Goal: Obtain resource: Download file/media

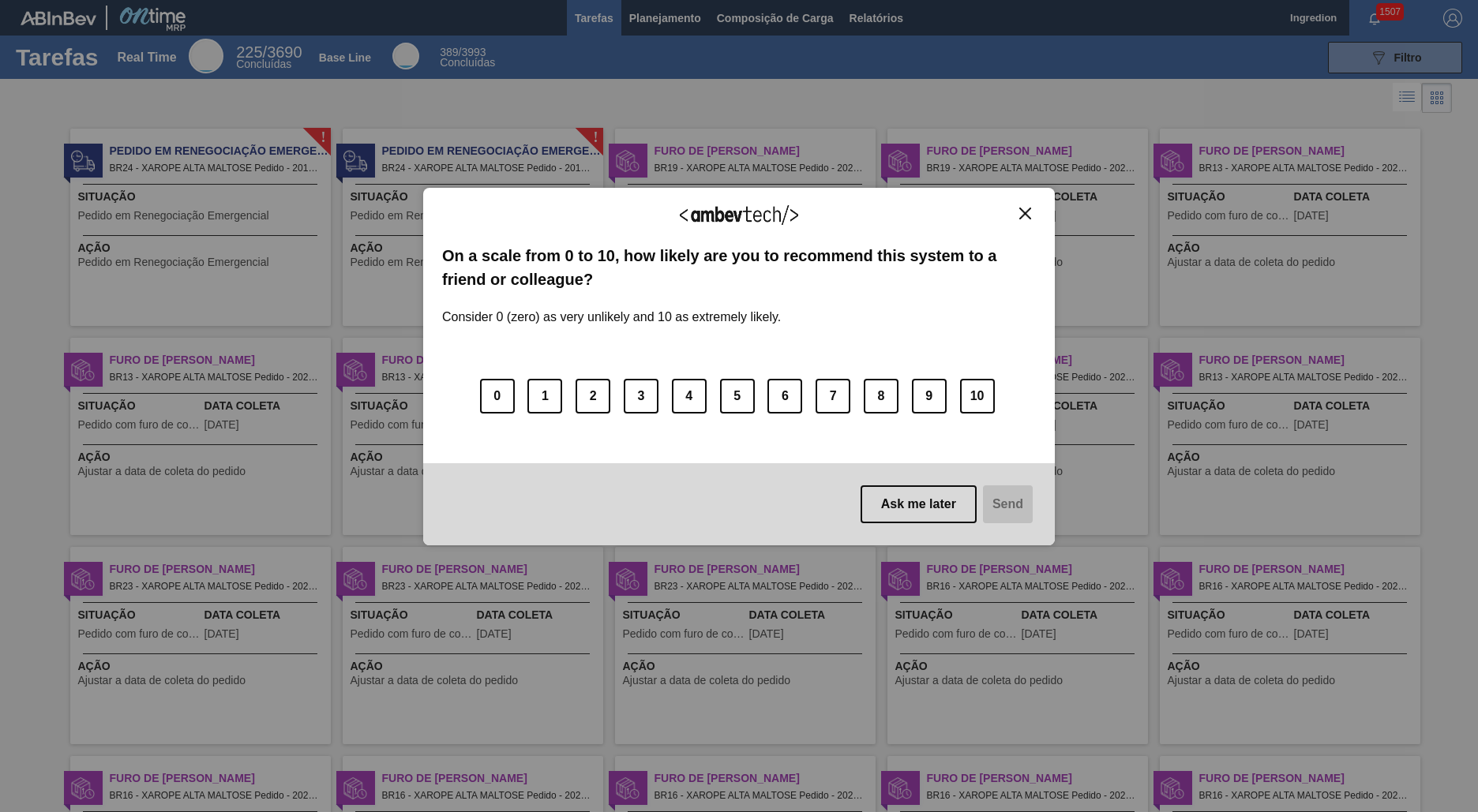
click at [1025, 213] on img "Close" at bounding box center [1025, 213] width 12 height 12
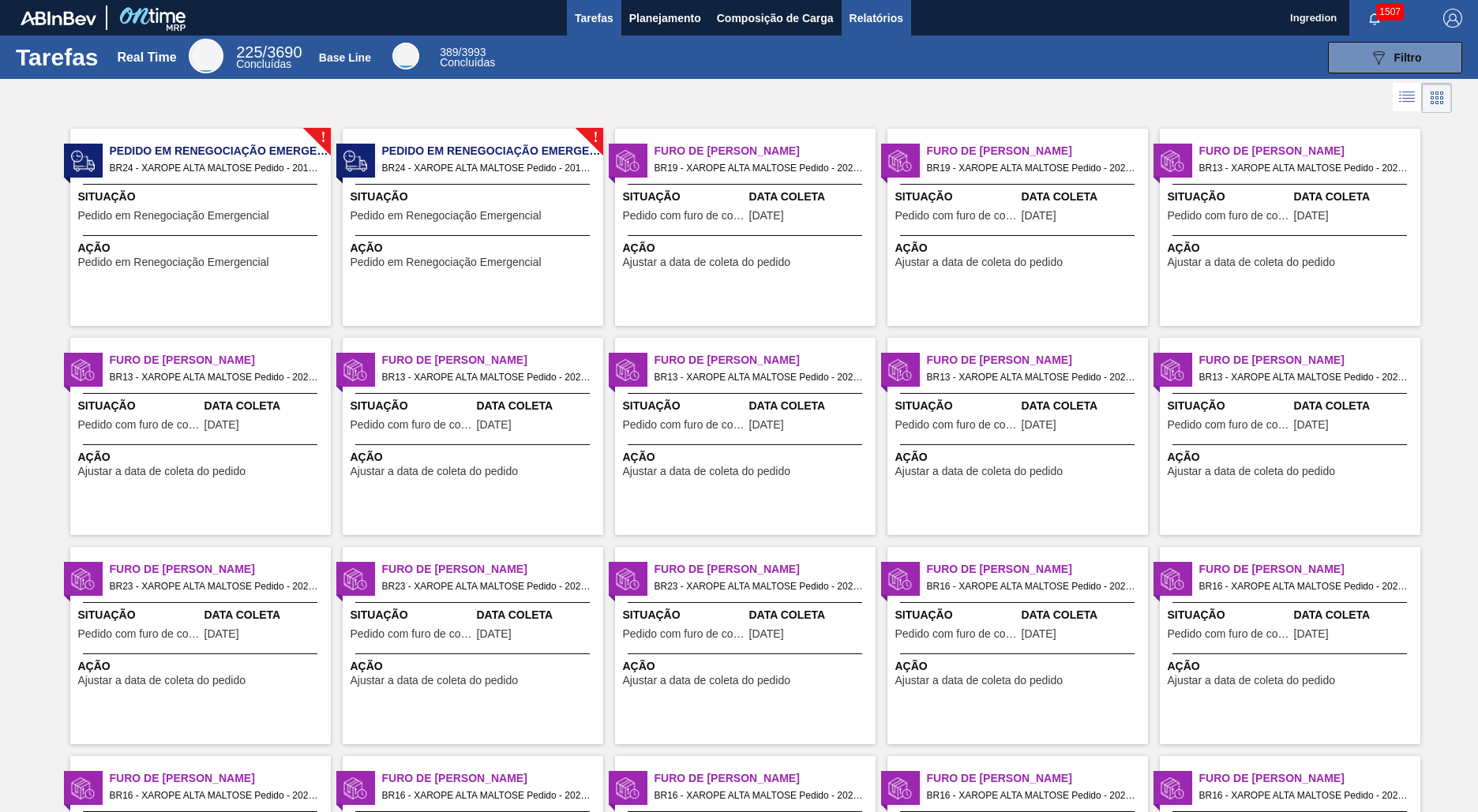
click at [875, 18] on span "Relatórios" at bounding box center [876, 18] width 54 height 19
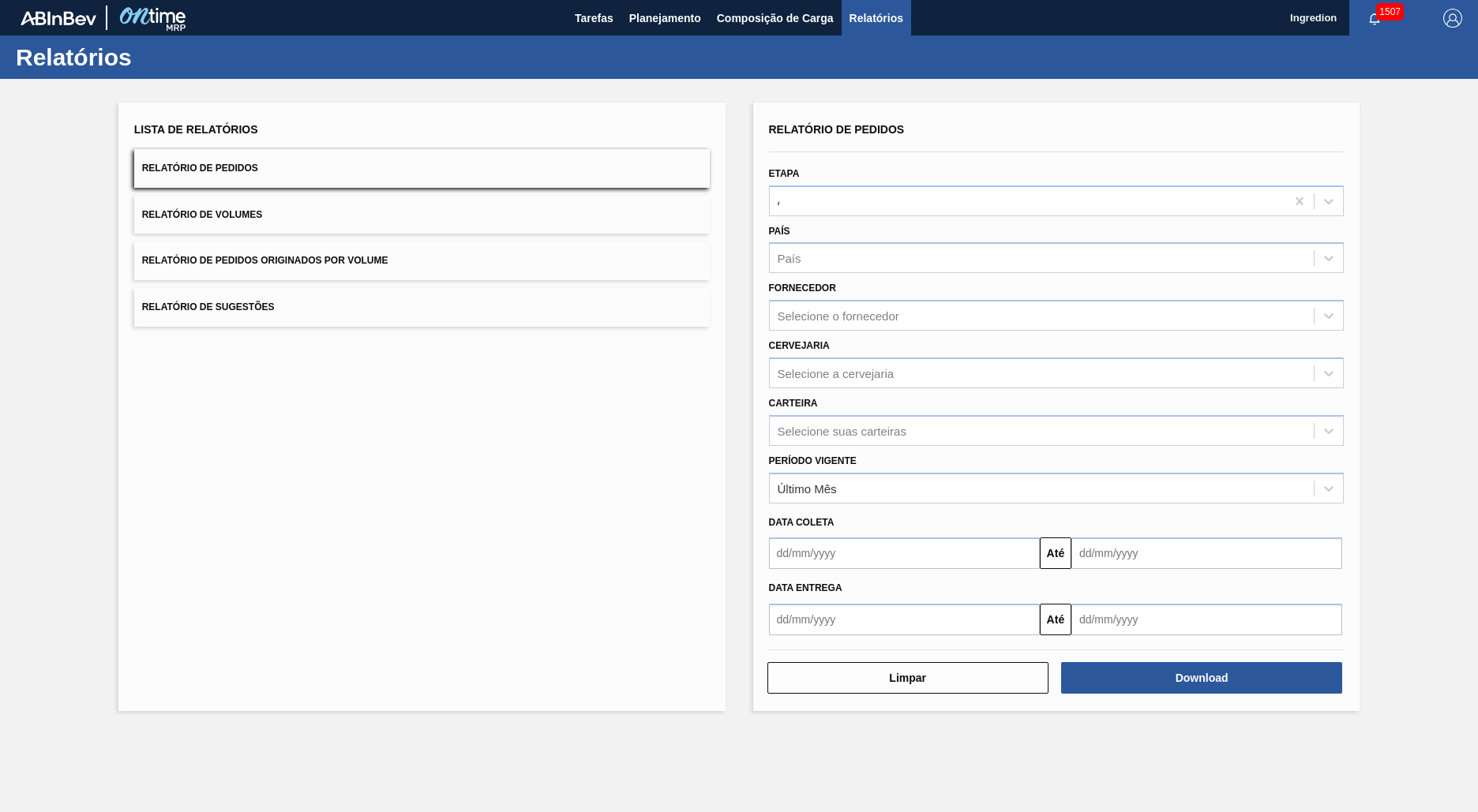
type input "Aguardando Faturamento"
type input "Xarope"
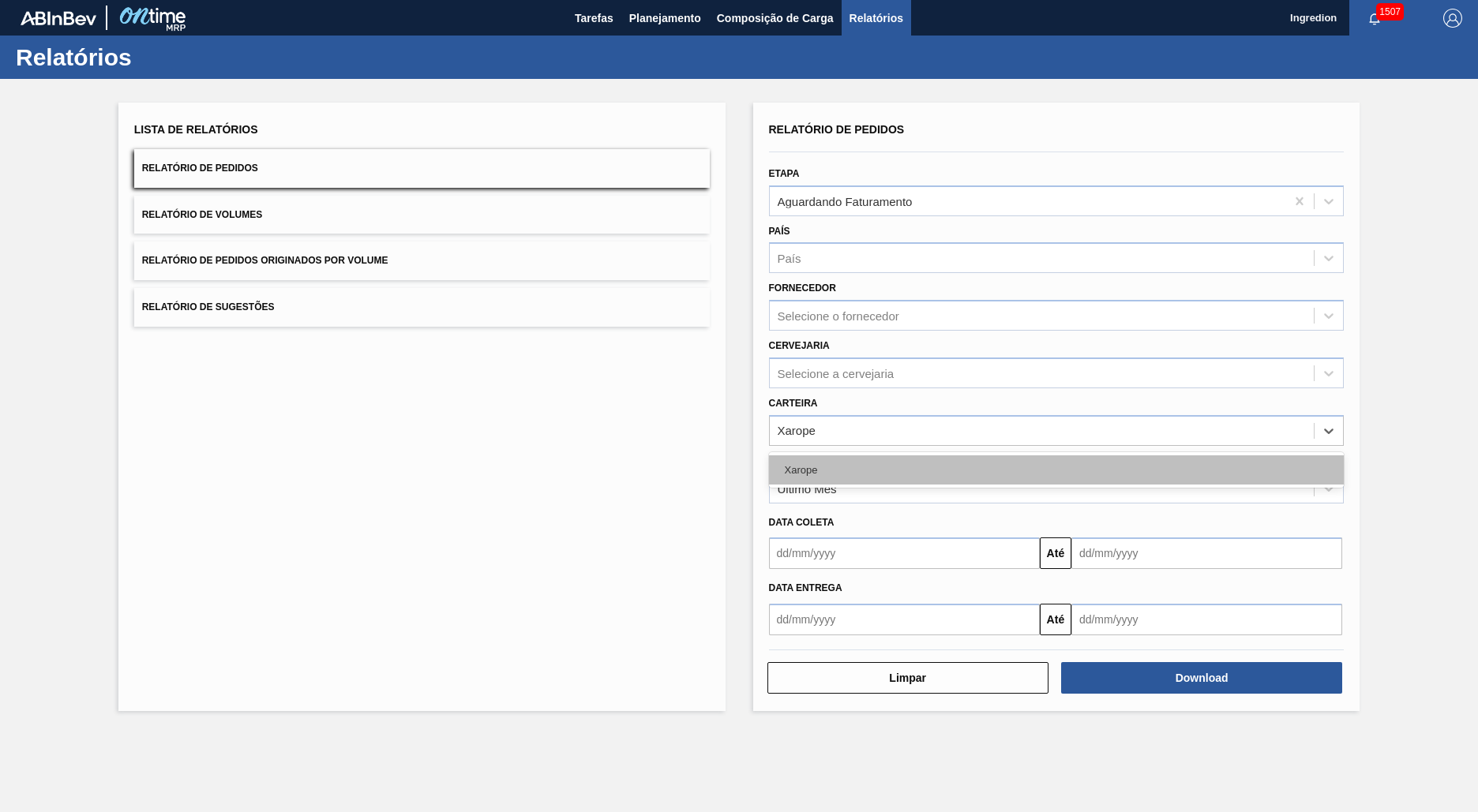
click at [1056, 470] on div "Xarope" at bounding box center [1057, 471] width 576 height 30
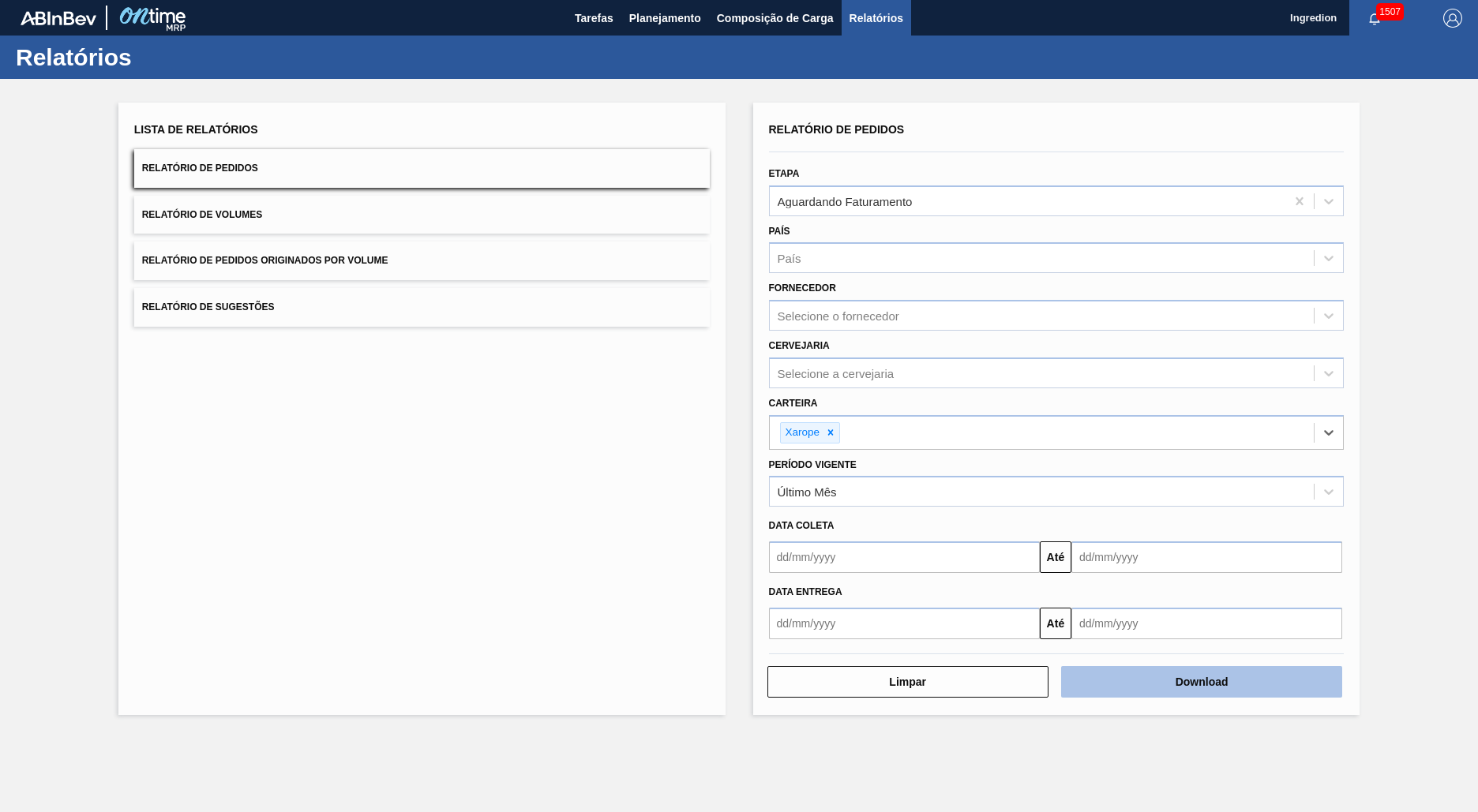
click at [1202, 682] on button "Download" at bounding box center [1202, 682] width 281 height 31
